Goal: Task Accomplishment & Management: Manage account settings

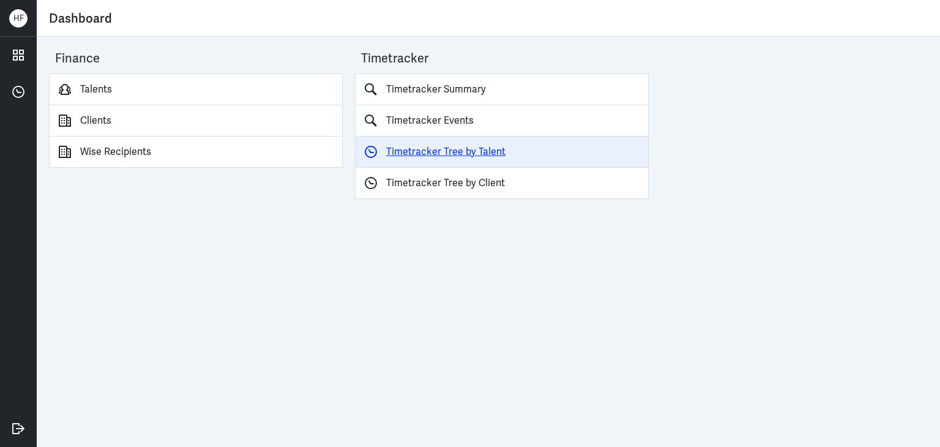
click at [477, 150] on link "Timetracker Tree by Talent" at bounding box center [502, 151] width 294 height 31
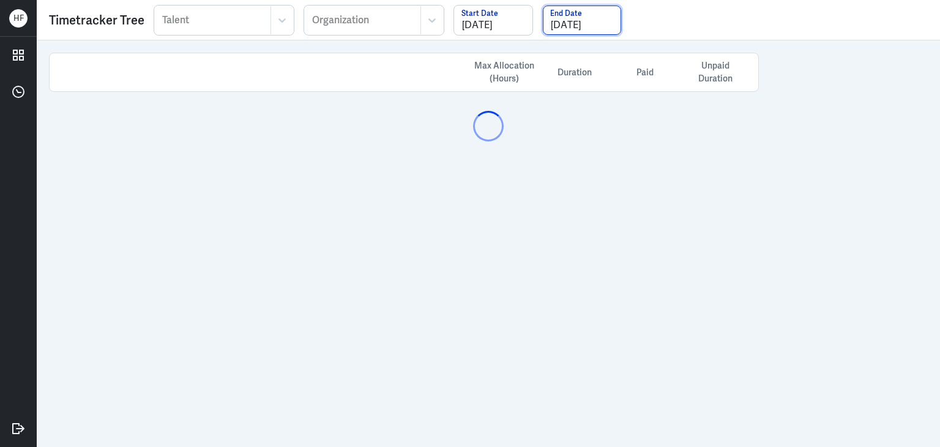
click at [586, 25] on input "07/31/2025" at bounding box center [582, 20] width 78 height 29
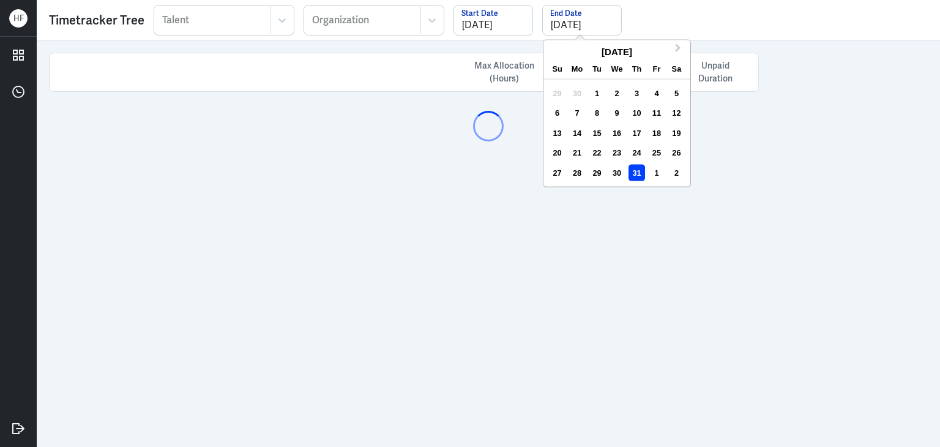
click at [678, 37] on div "Next Month July 2025 Su Mo Tu We Th Fr Sa 29 30 1 2 3 4 5 6 7 8 9 10 11 12 13 1…" at bounding box center [617, 112] width 148 height 158
click at [679, 45] on button "Next Month" at bounding box center [679, 51] width 20 height 20
click at [556, 188] on div "31" at bounding box center [557, 192] width 17 height 17
type input "08/31/2025"
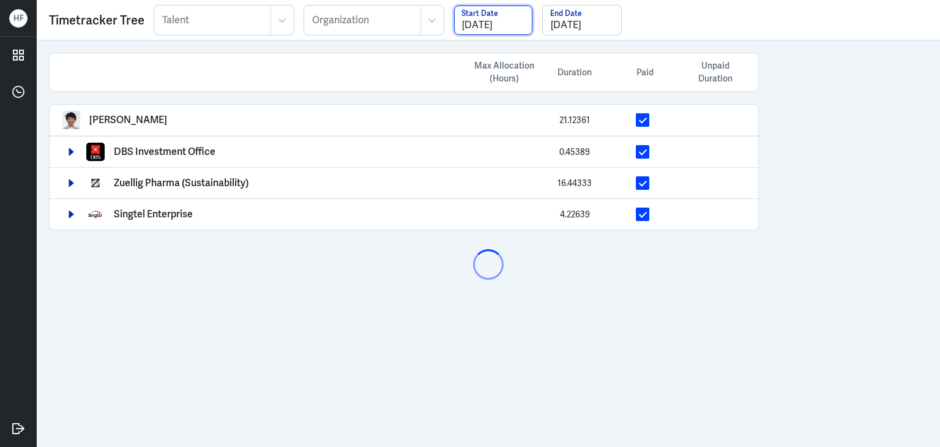
click at [486, 18] on input "07/01/2025" at bounding box center [493, 20] width 78 height 29
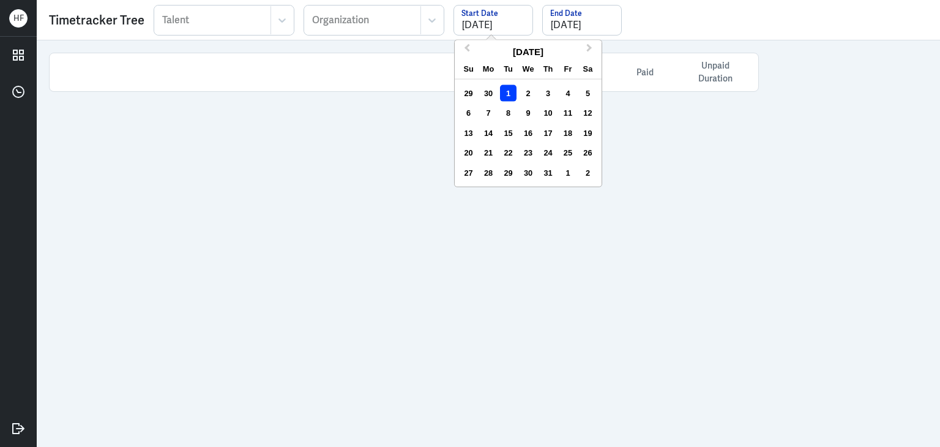
click at [567, 167] on div "1" at bounding box center [567, 172] width 17 height 17
type input "08/01/2025"
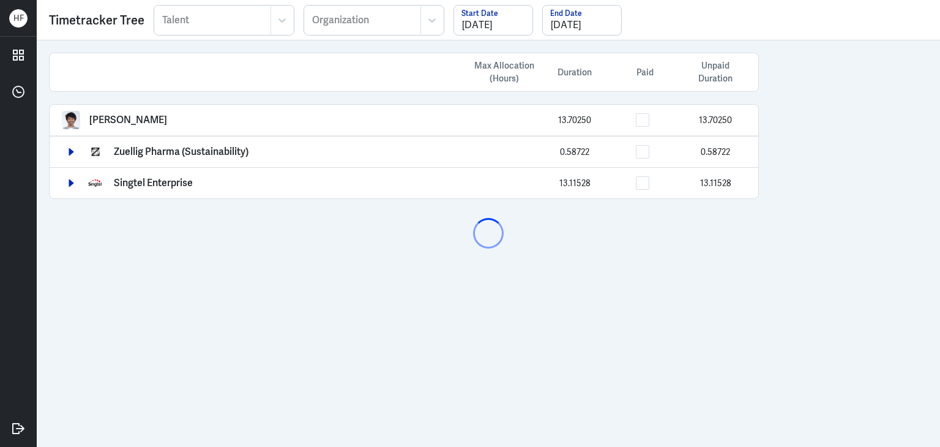
click at [830, 130] on div "Max Allocation (Hours) Duration Paid Unpaid Duration Arief Bahari 13.70250 13.7…" at bounding box center [488, 243] width 903 height 406
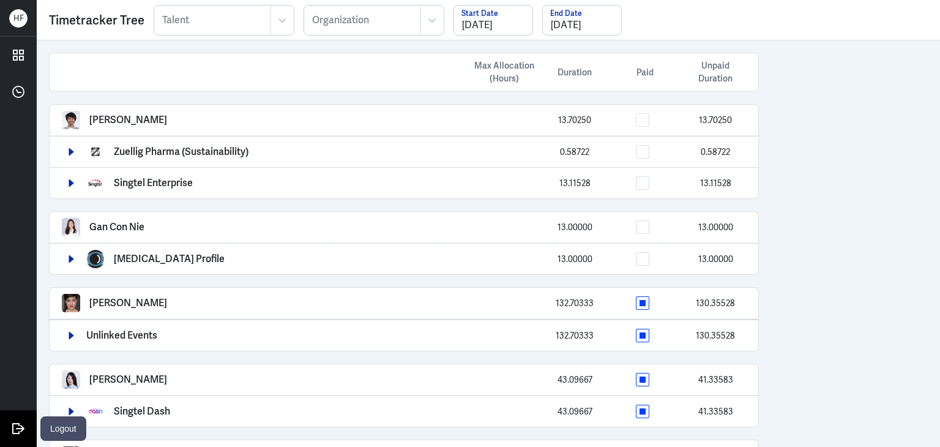
click at [14, 430] on icon at bounding box center [18, 428] width 18 height 18
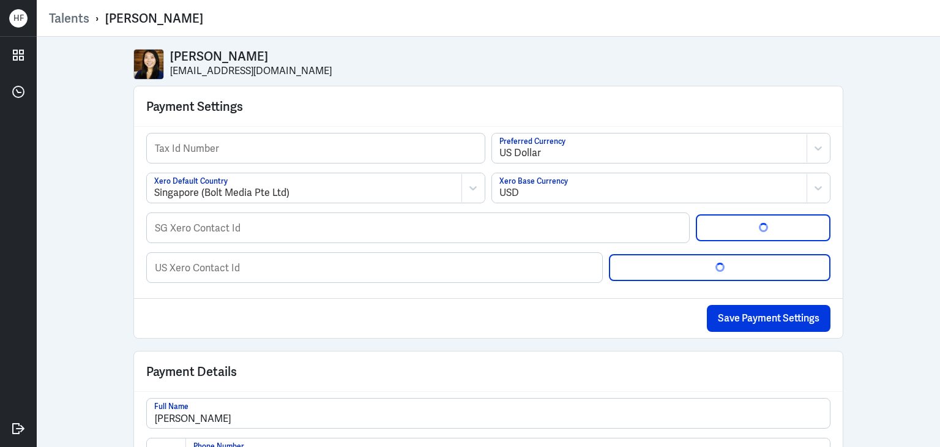
scroll to position [930, 0]
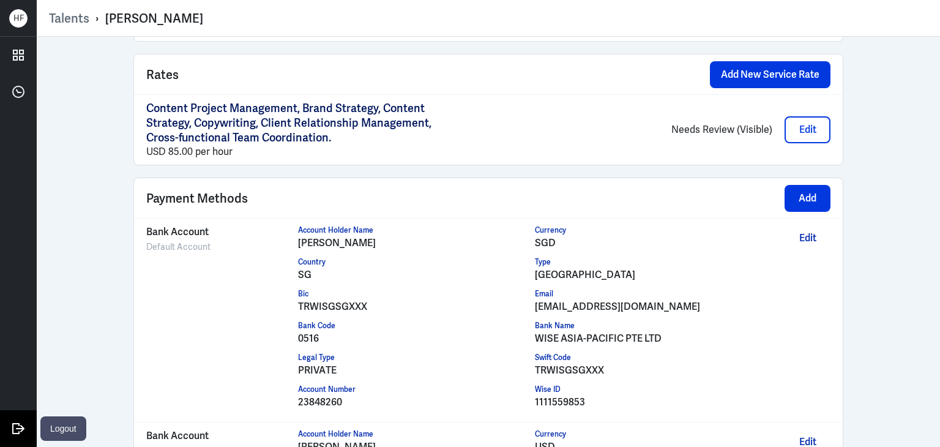
click at [16, 430] on icon at bounding box center [18, 428] width 18 height 18
